Goal: Check status

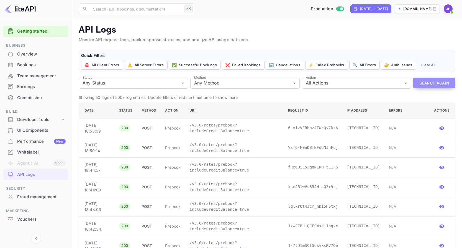
click at [433, 81] on button "Search Again" at bounding box center [434, 83] width 42 height 11
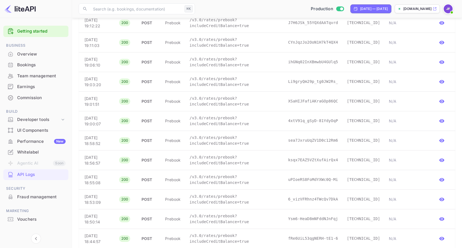
scroll to position [263, 0]
click at [441, 140] on icon "button" at bounding box center [442, 141] width 6 height 6
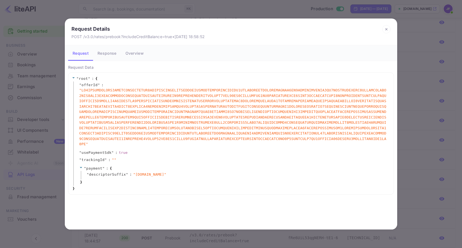
click at [113, 55] on button "Response" at bounding box center [107, 52] width 28 height 15
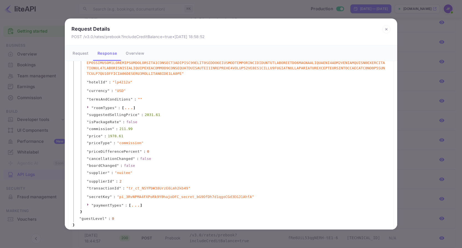
scroll to position [89, 0]
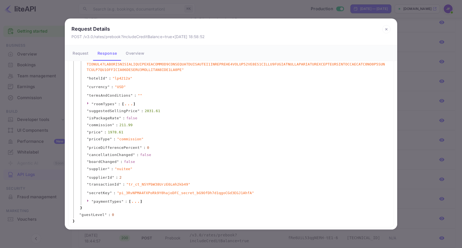
click at [127, 104] on div "..." at bounding box center [128, 103] width 9 height 3
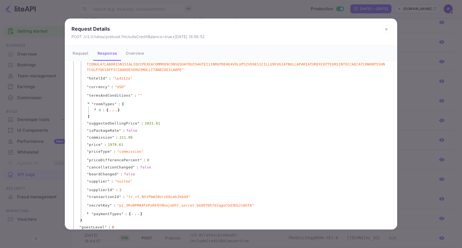
click at [118, 110] on span "}" at bounding box center [119, 111] width 2 height 6
click at [110, 109] on div "..." at bounding box center [112, 109] width 9 height 3
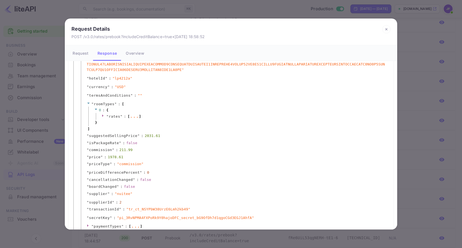
click at [129, 116] on span "[" at bounding box center [129, 117] width 2 height 6
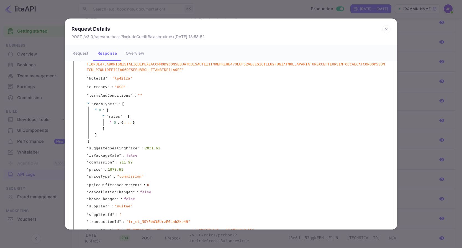
click at [128, 121] on div "..." at bounding box center [127, 122] width 9 height 3
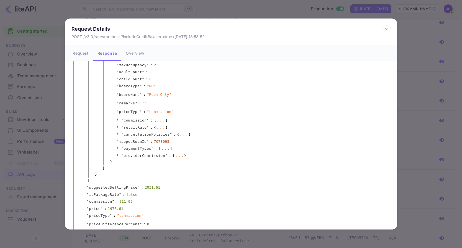
scroll to position [216, 0]
click at [386, 27] on icon at bounding box center [386, 29] width 8 height 8
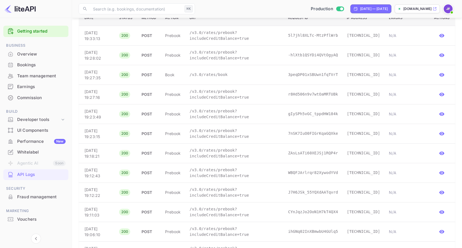
scroll to position [0, 0]
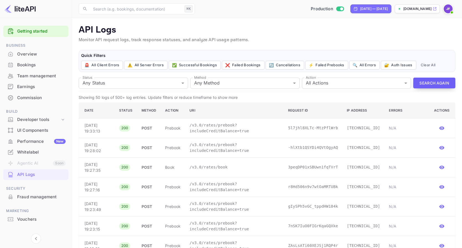
click at [435, 83] on button "Search Again" at bounding box center [434, 83] width 42 height 11
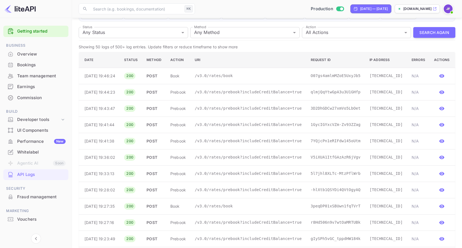
scroll to position [56, 0]
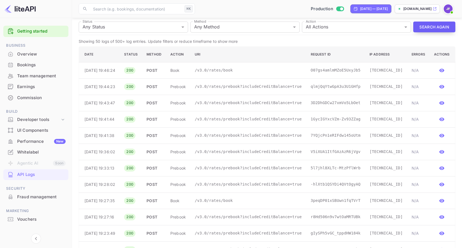
click at [431, 28] on button "Search Again" at bounding box center [434, 27] width 42 height 11
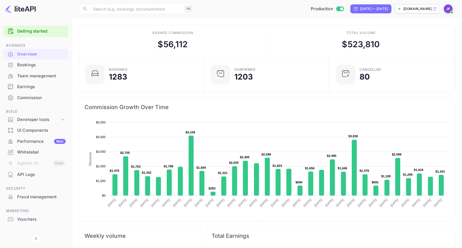
scroll to position [90, 122]
